Goal: Information Seeking & Learning: Learn about a topic

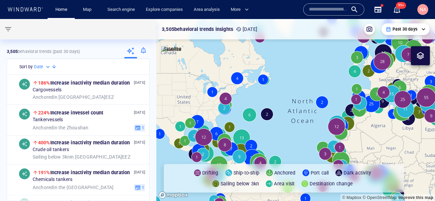
click at [325, 6] on input "text" at bounding box center [328, 9] width 39 height 10
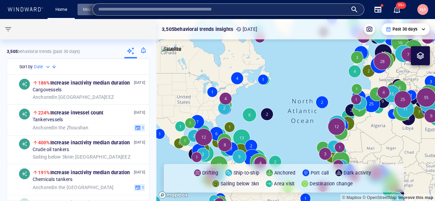
click at [86, 9] on link "Map" at bounding box center [88, 10] width 16 height 12
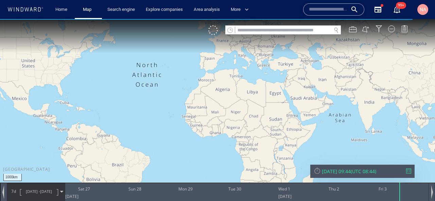
click at [324, 8] on input "text" at bounding box center [328, 9] width 39 height 10
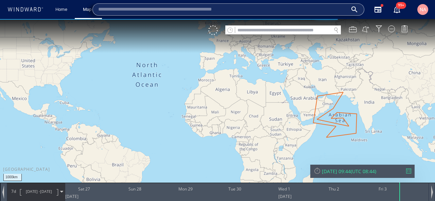
click at [308, 31] on input "text" at bounding box center [283, 30] width 96 height 9
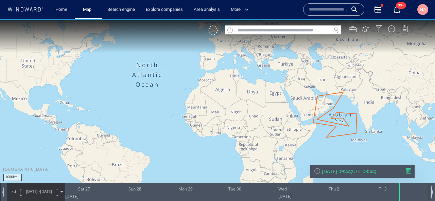
click at [231, 33] on ww-search-recent at bounding box center [230, 29] width 10 height 9
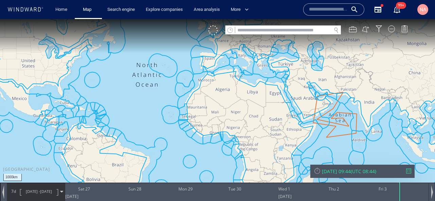
click at [229, 32] on span at bounding box center [229, 30] width 5 height 5
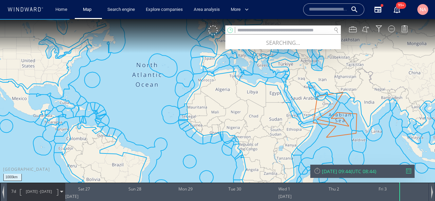
click at [229, 32] on span at bounding box center [229, 30] width 5 height 5
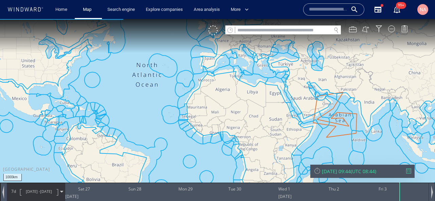
click at [230, 31] on span at bounding box center [229, 30] width 5 height 5
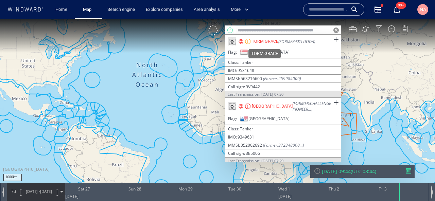
click at [263, 41] on div "TORM GRACE" at bounding box center [265, 41] width 26 height 6
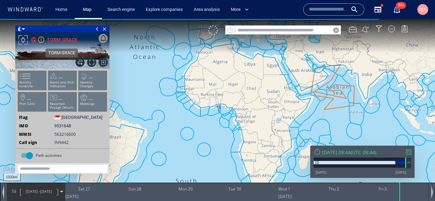
click at [69, 38] on div "TORM GRACE" at bounding box center [62, 40] width 31 height 8
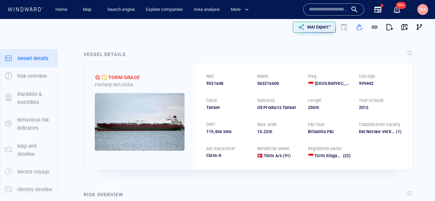
click at [314, 9] on input "text" at bounding box center [328, 9] width 39 height 10
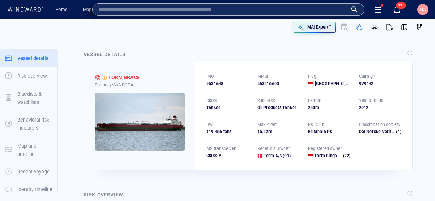
paste input "*******"
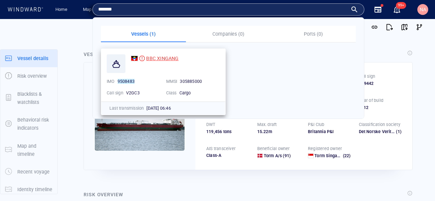
type input "*******"
click at [170, 54] on div "BBC XINGANG" at bounding box center [162, 58] width 32 height 8
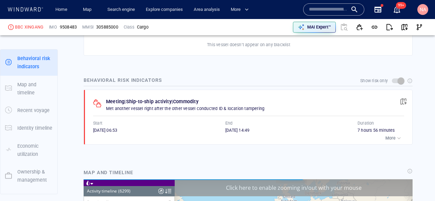
scroll to position [117477, 0]
